Goal: Task Accomplishment & Management: Use online tool/utility

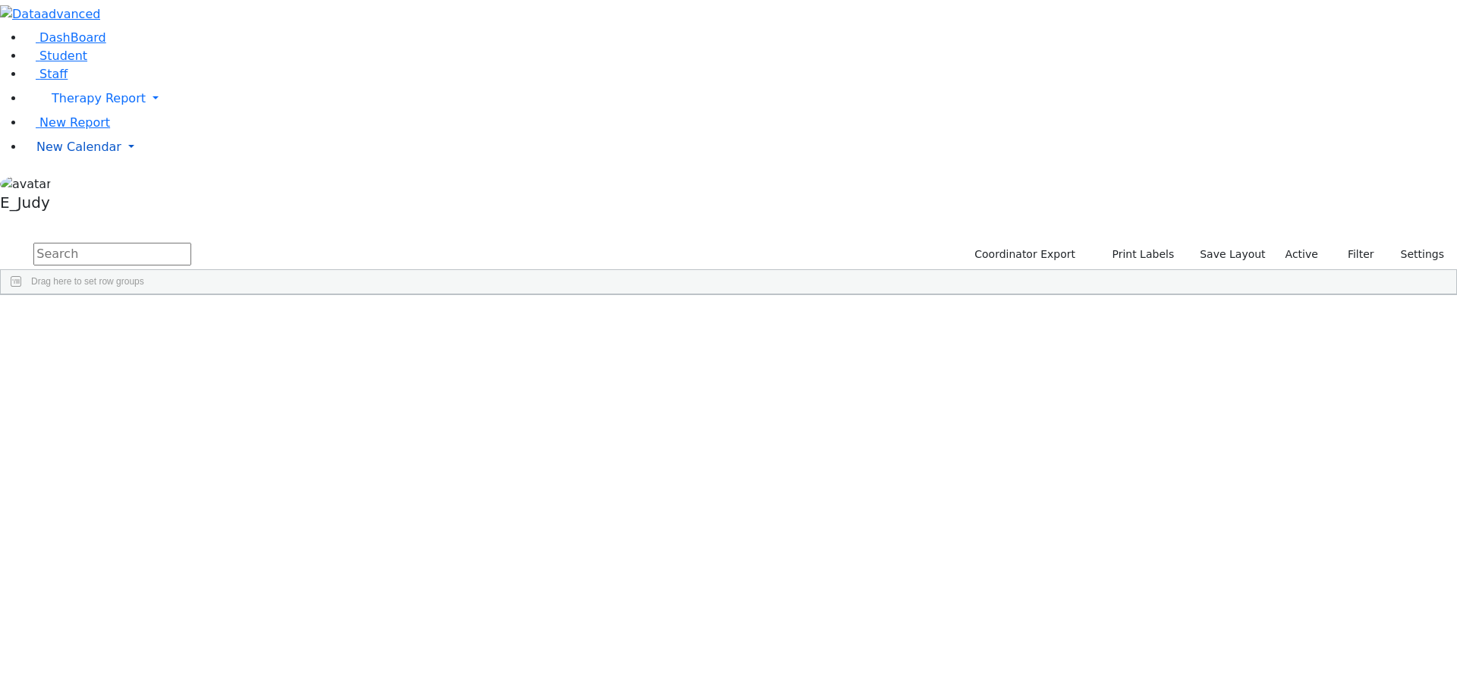
click at [146, 162] on link "New Calendar" at bounding box center [740, 147] width 1433 height 30
click at [66, 203] on span "Teacher Report" at bounding box center [81, 195] width 91 height 14
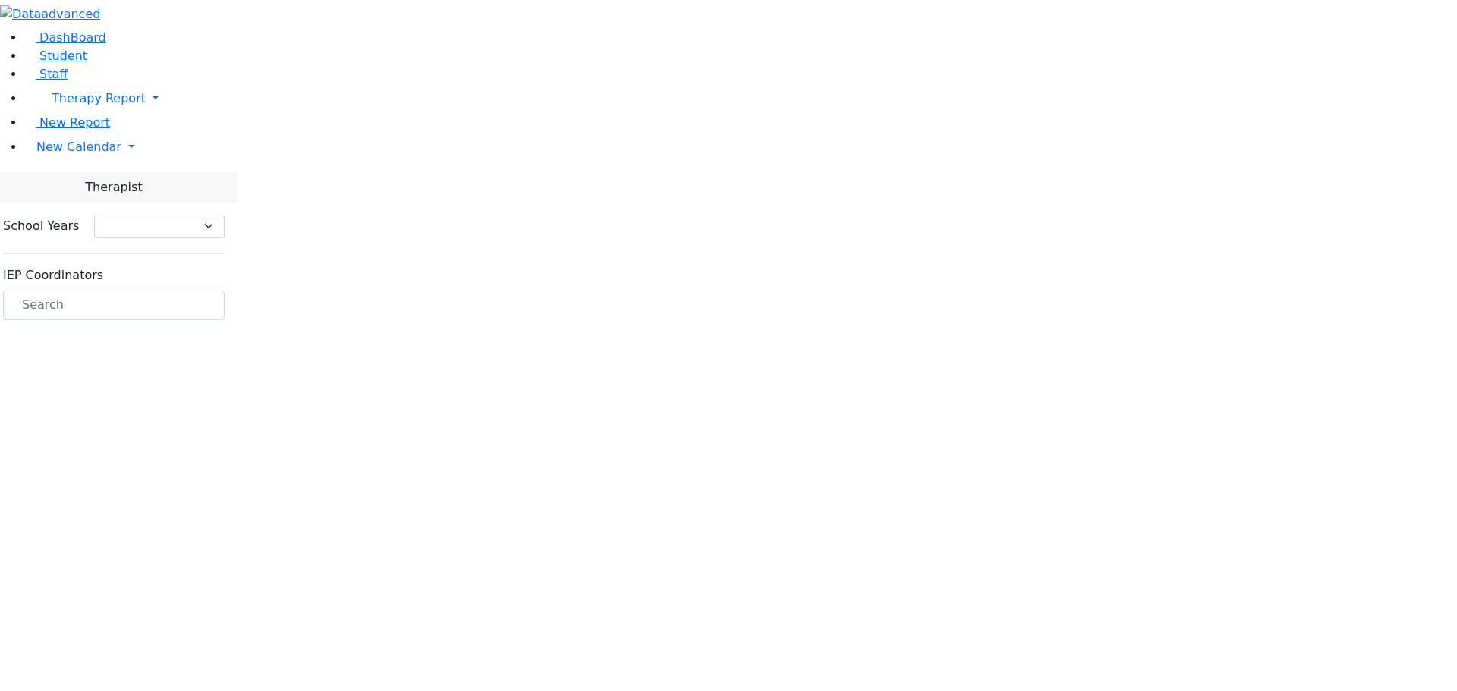
select select "212"
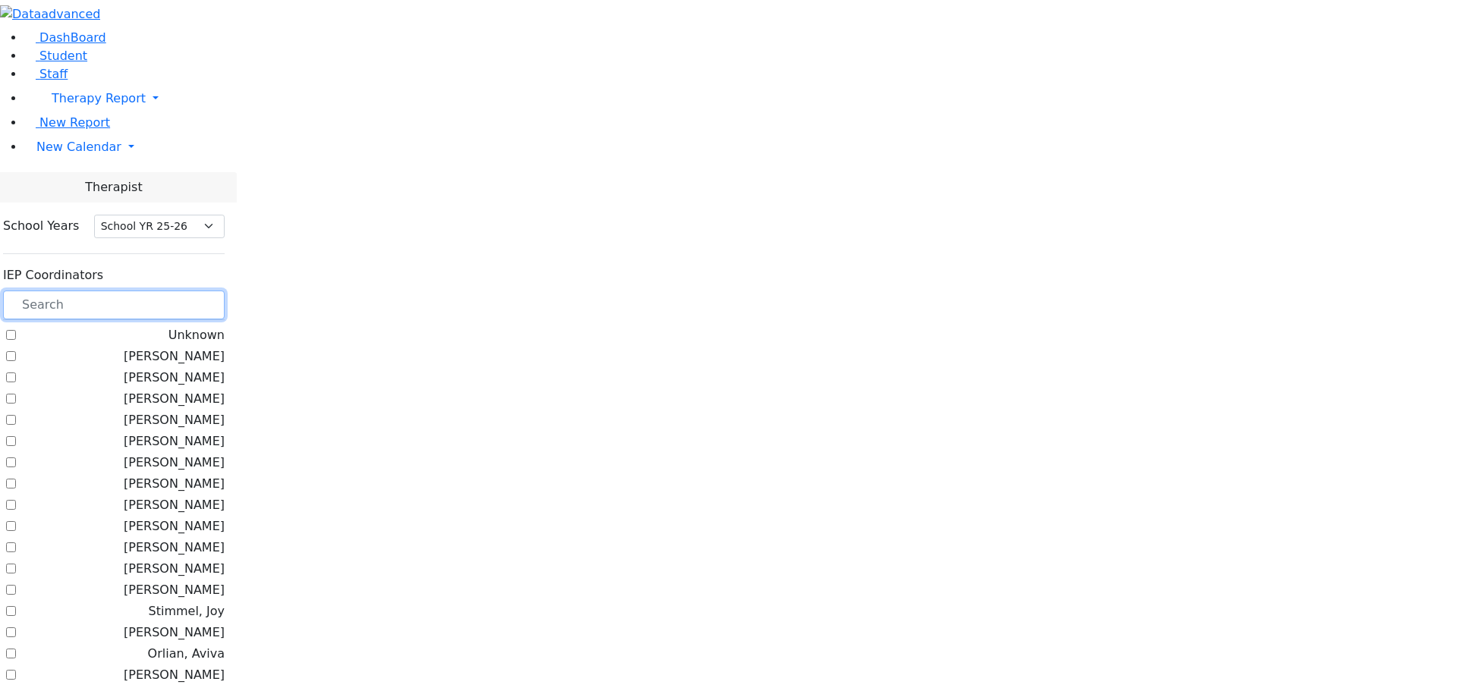
click at [223, 291] on input "text" at bounding box center [114, 305] width 222 height 29
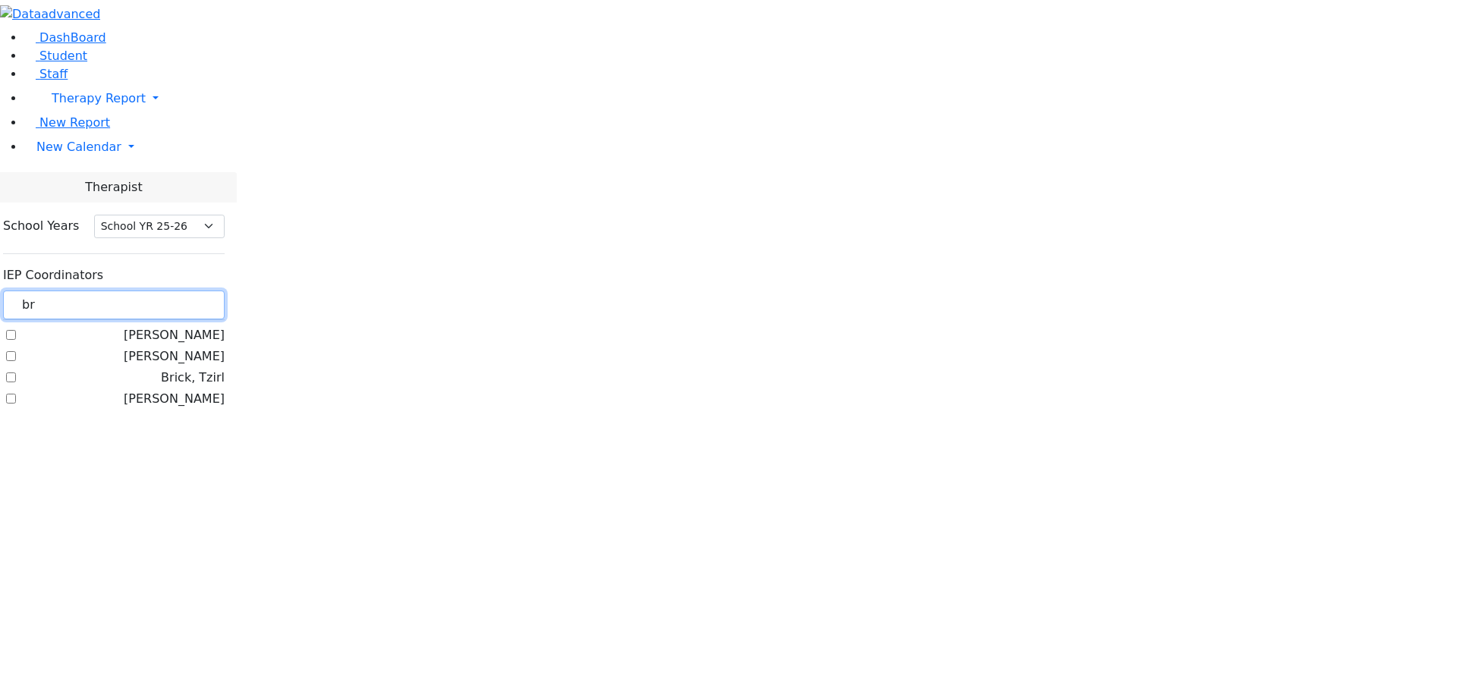
type input "br"
click at [192, 369] on label "Brick, Tzirl" at bounding box center [193, 378] width 64 height 18
click at [16, 373] on input "Brick, Tzirl" at bounding box center [11, 378] width 10 height 10
checkbox input "true"
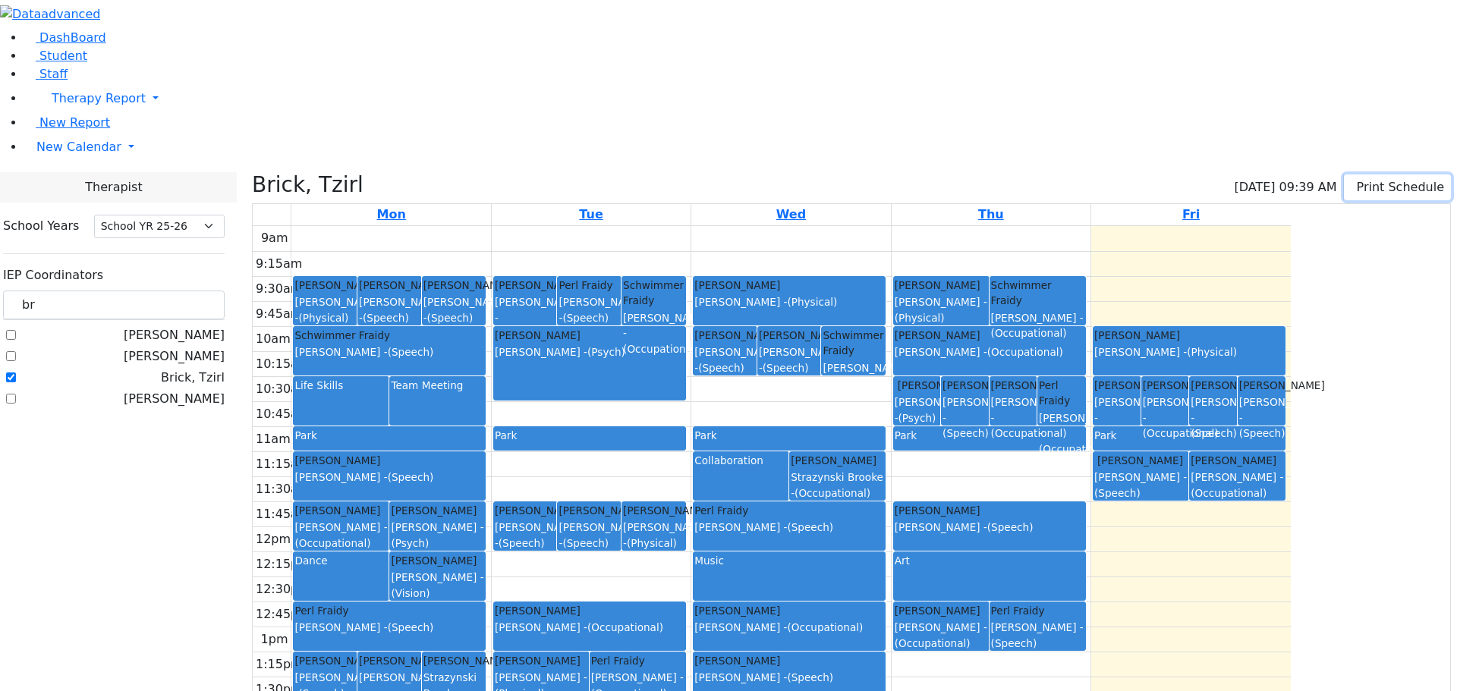
click at [1354, 180] on icon "button" at bounding box center [1354, 187] width 0 height 14
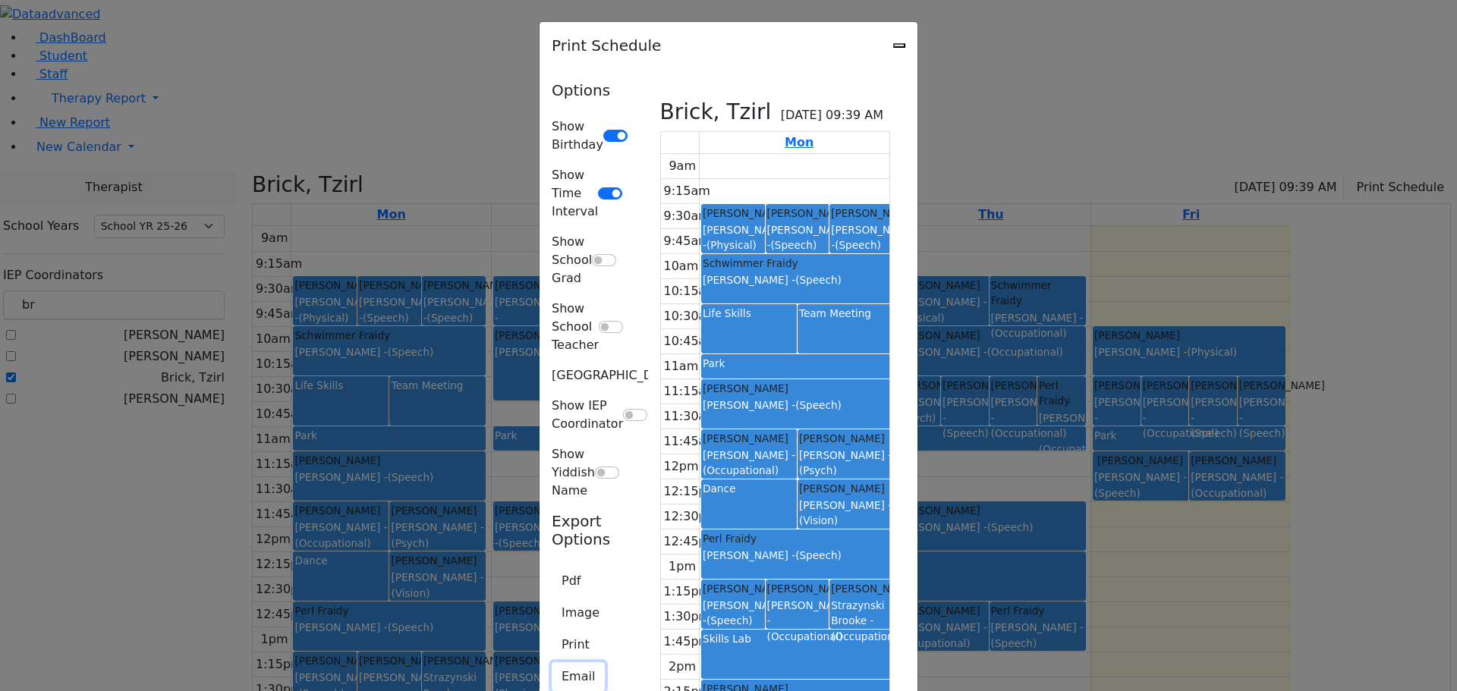
click at [552, 663] on button "Email" at bounding box center [578, 677] width 53 height 29
type textarea "This is schedule for Brick, Tzirl"
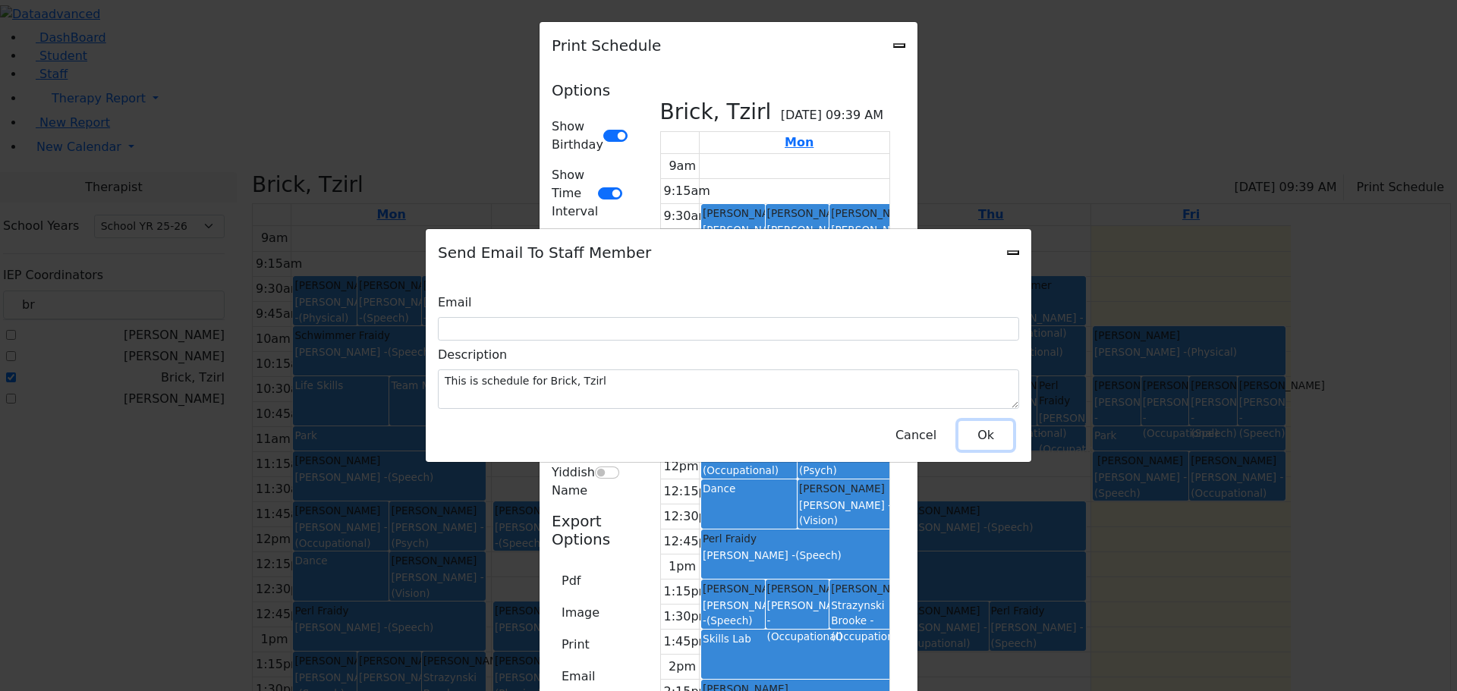
click at [982, 421] on button "Ok" at bounding box center [986, 435] width 55 height 29
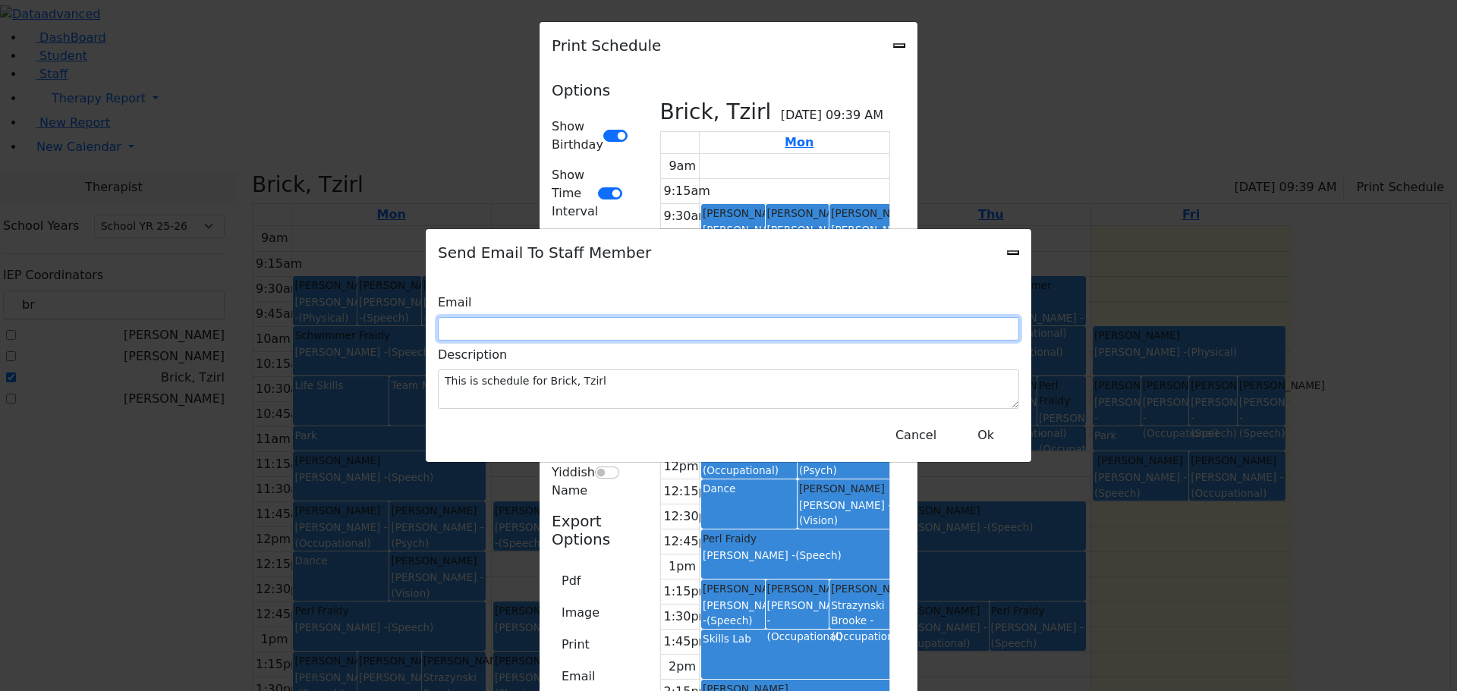
click at [609, 322] on input "text" at bounding box center [728, 329] width 581 height 24
type input "yeigner@kjsd.k12.ny.us"
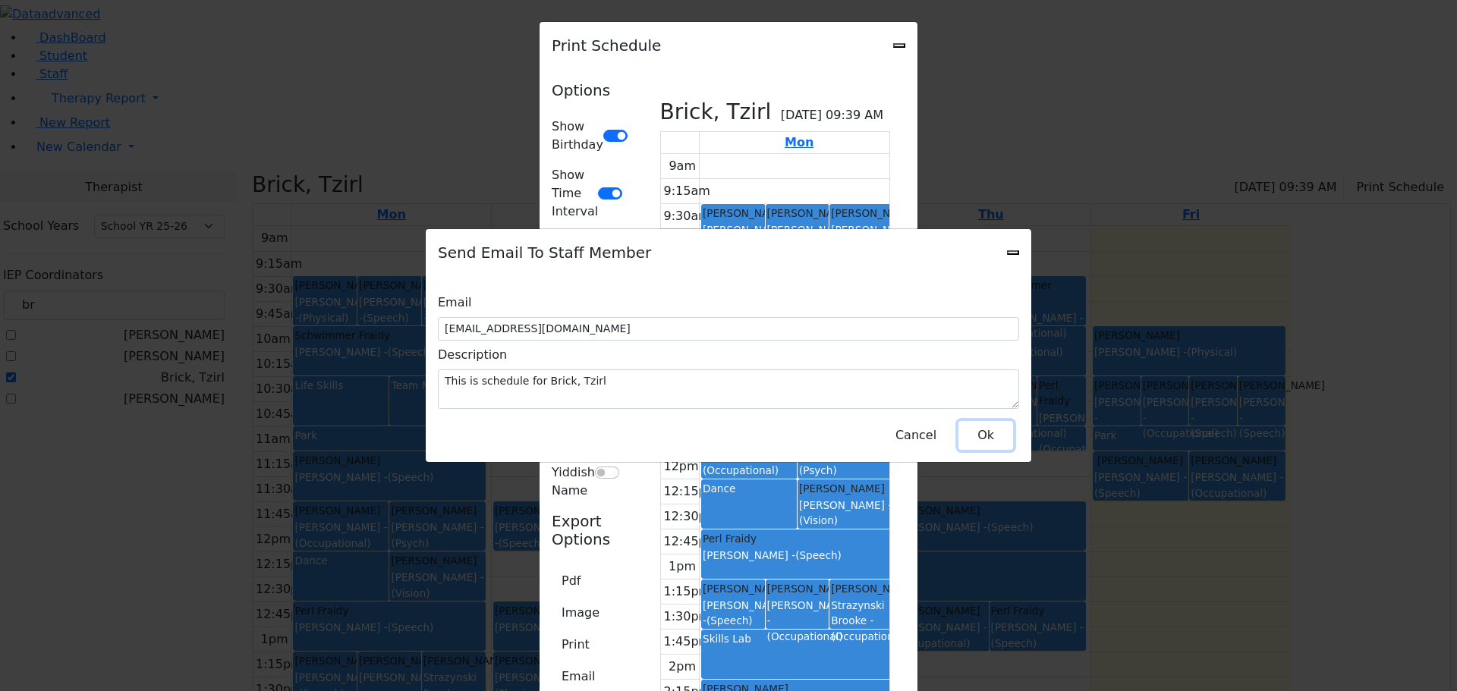
click at [986, 421] on button "Ok" at bounding box center [986, 435] width 55 height 29
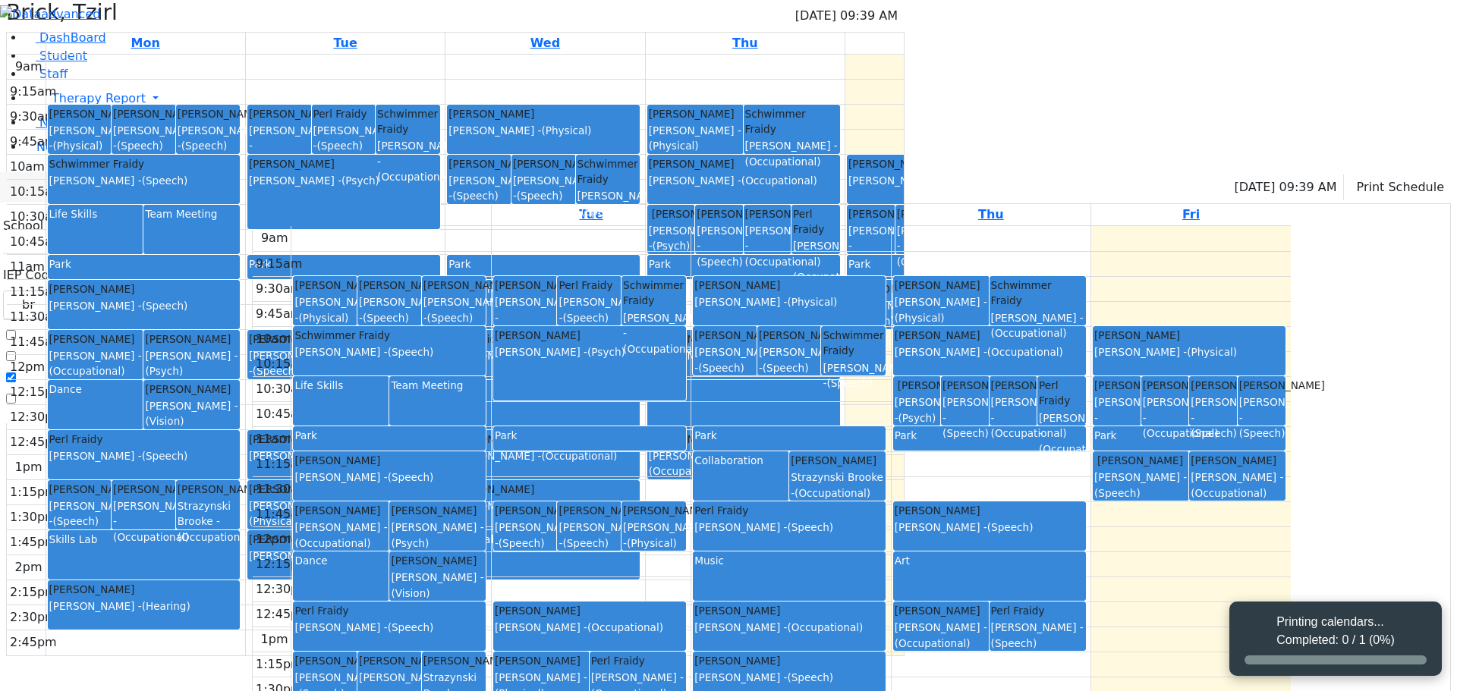
select select "212"
